Goal: Find contact information: Find contact information

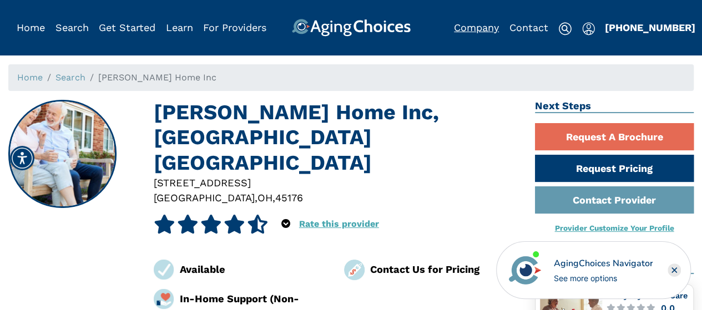
click at [477, 25] on link "Company" at bounding box center [476, 28] width 45 height 12
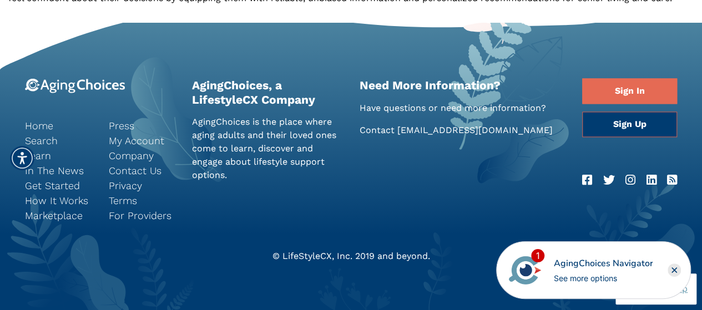
scroll to position [799, 0]
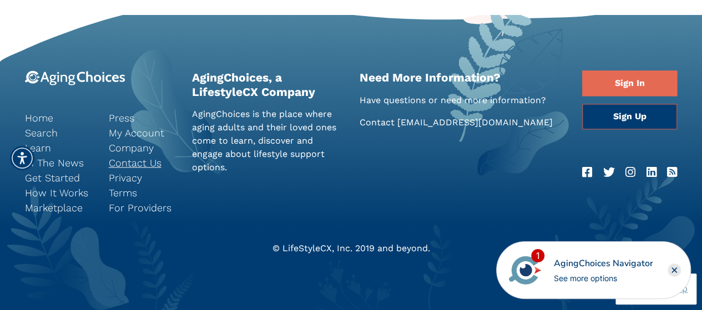
click at [134, 161] on link "Contact Us" at bounding box center [142, 162] width 67 height 15
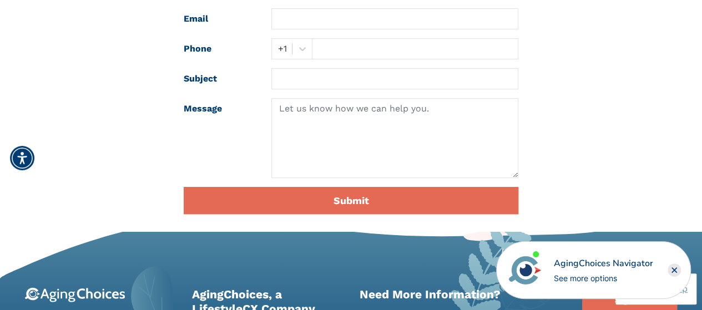
scroll to position [277, 0]
